Goal: Information Seeking & Learning: Find contact information

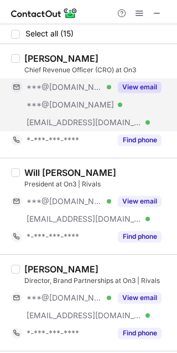
click at [136, 86] on button "View email" at bounding box center [140, 87] width 44 height 11
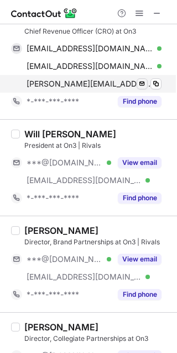
scroll to position [55, 0]
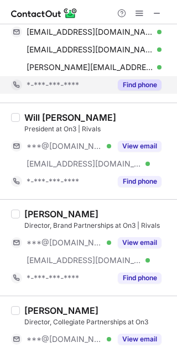
click at [145, 82] on button "Find phone" at bounding box center [140, 84] width 44 height 11
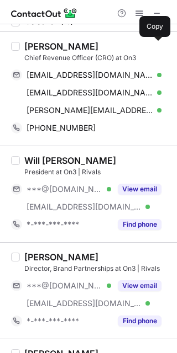
scroll to position [0, 0]
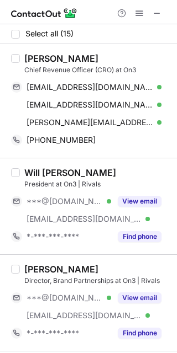
drag, startPoint x: 104, startPoint y: 57, endPoint x: 24, endPoint y: 56, distance: 80.6
click at [24, 56] on div "Brandon O'Neal Chief Revenue Officer (CRO) at On3 boneal14@gmail.com Verified S…" at bounding box center [95, 101] width 150 height 96
copy div "Brandon O'Neal"
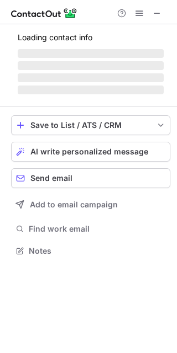
scroll to position [275, 177]
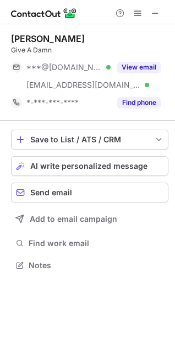
scroll to position [258, 175]
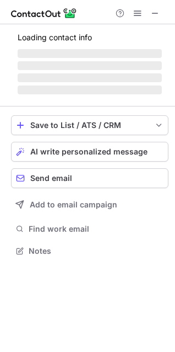
scroll to position [275, 175]
